Goal: Task Accomplishment & Management: Manage account settings

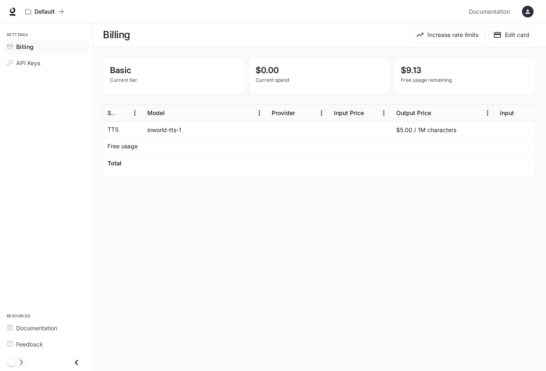
click at [201, 213] on main "Billing Increase rate limits Edit card Basic Current tier $0.00 Current spend $…" at bounding box center [319, 197] width 453 height 348
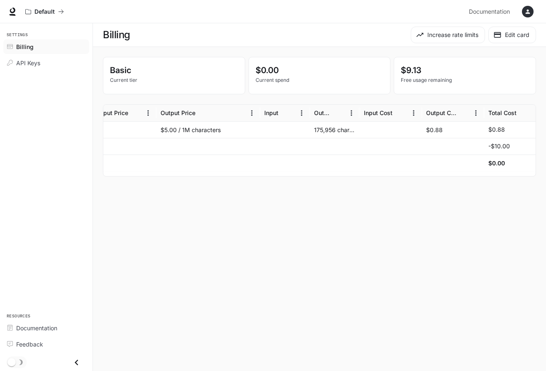
click at [328, 132] on div "175,956 characters" at bounding box center [335, 129] width 50 height 17
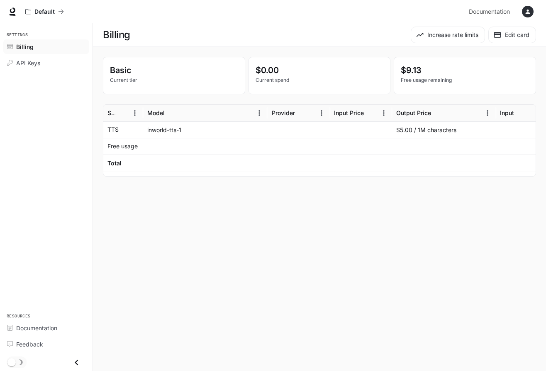
click at [131, 144] on p "Free usage" at bounding box center [123, 146] width 30 height 8
copy p "Free usage"
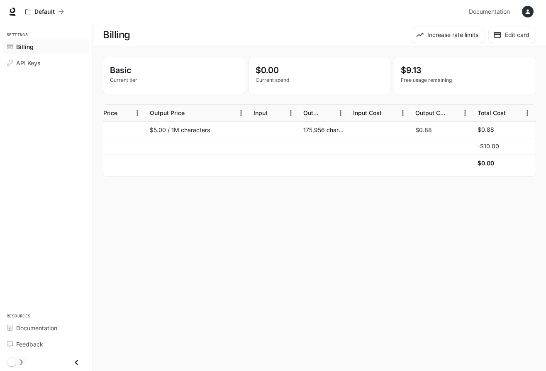
click at [489, 147] on p "-$10.00" at bounding box center [489, 146] width 22 height 8
click at [434, 143] on div at bounding box center [442, 146] width 62 height 17
